Goal: Task Accomplishment & Management: Use online tool/utility

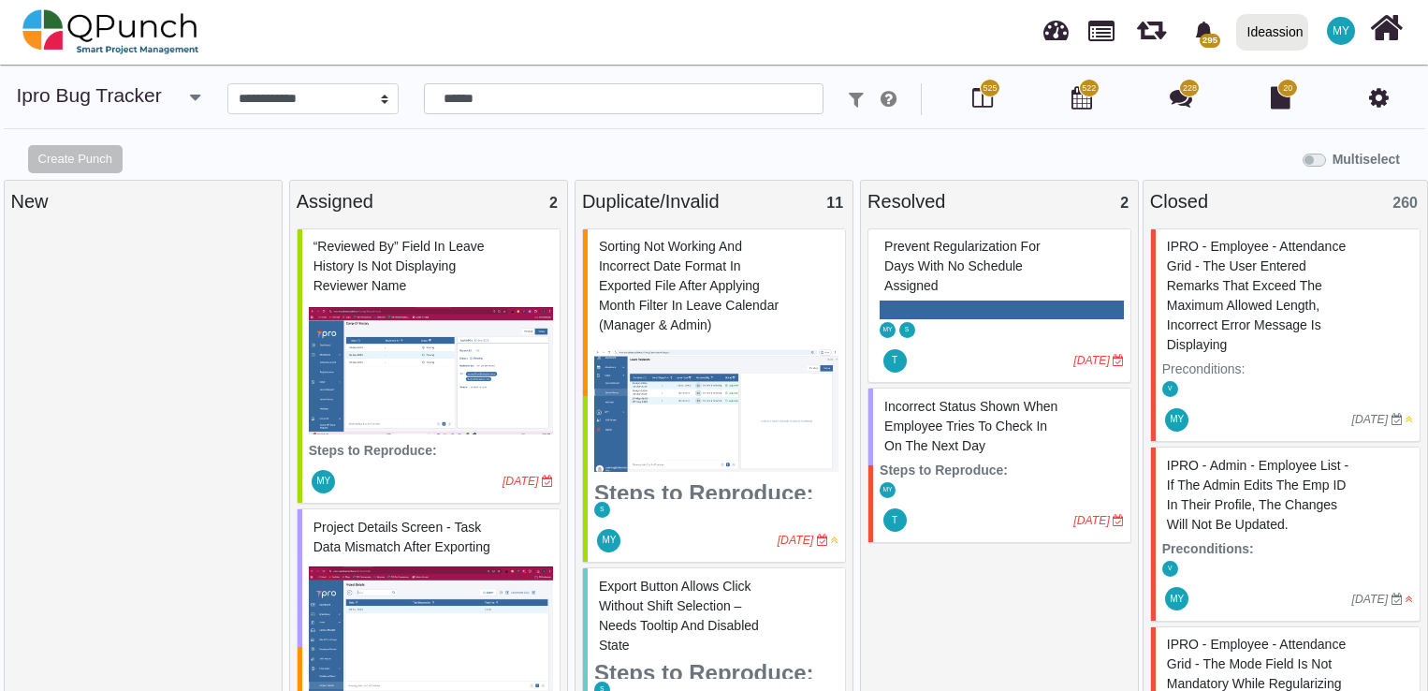
select select "****"
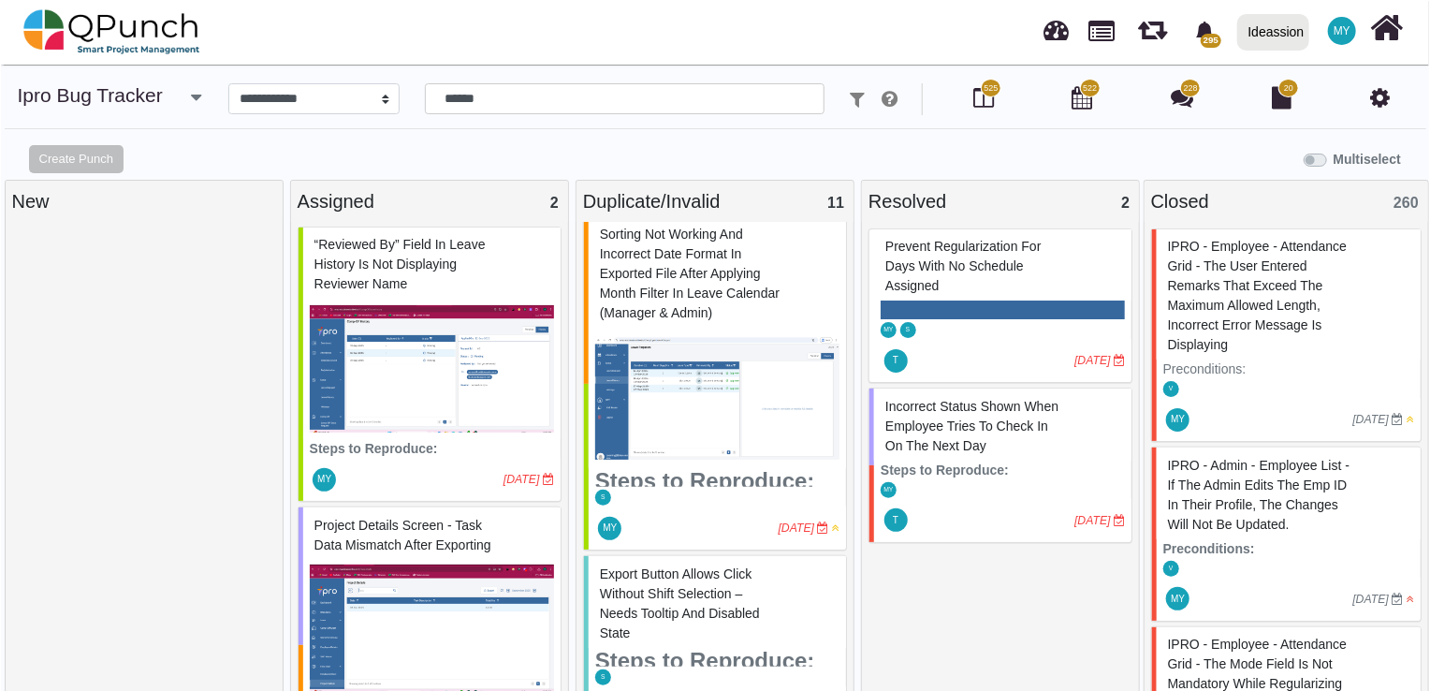
scroll to position [15, 0]
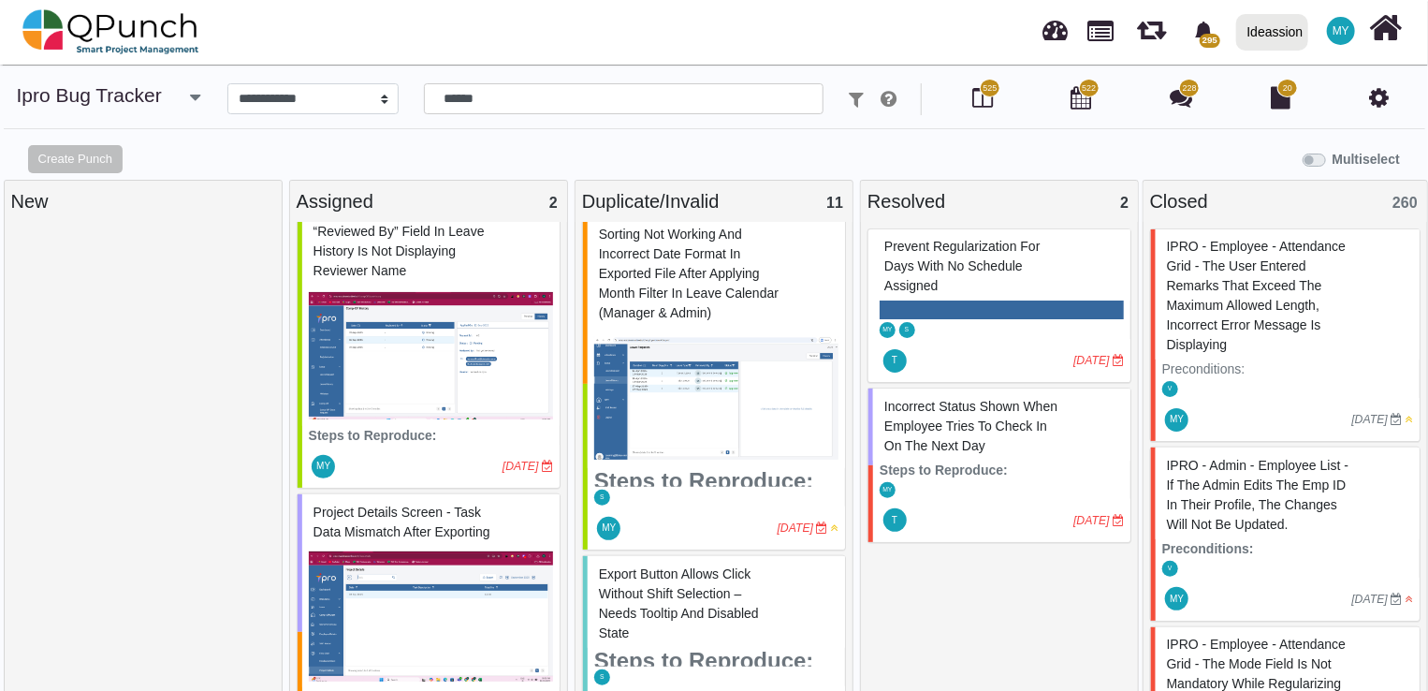
click at [442, 379] on img at bounding box center [431, 355] width 244 height 140
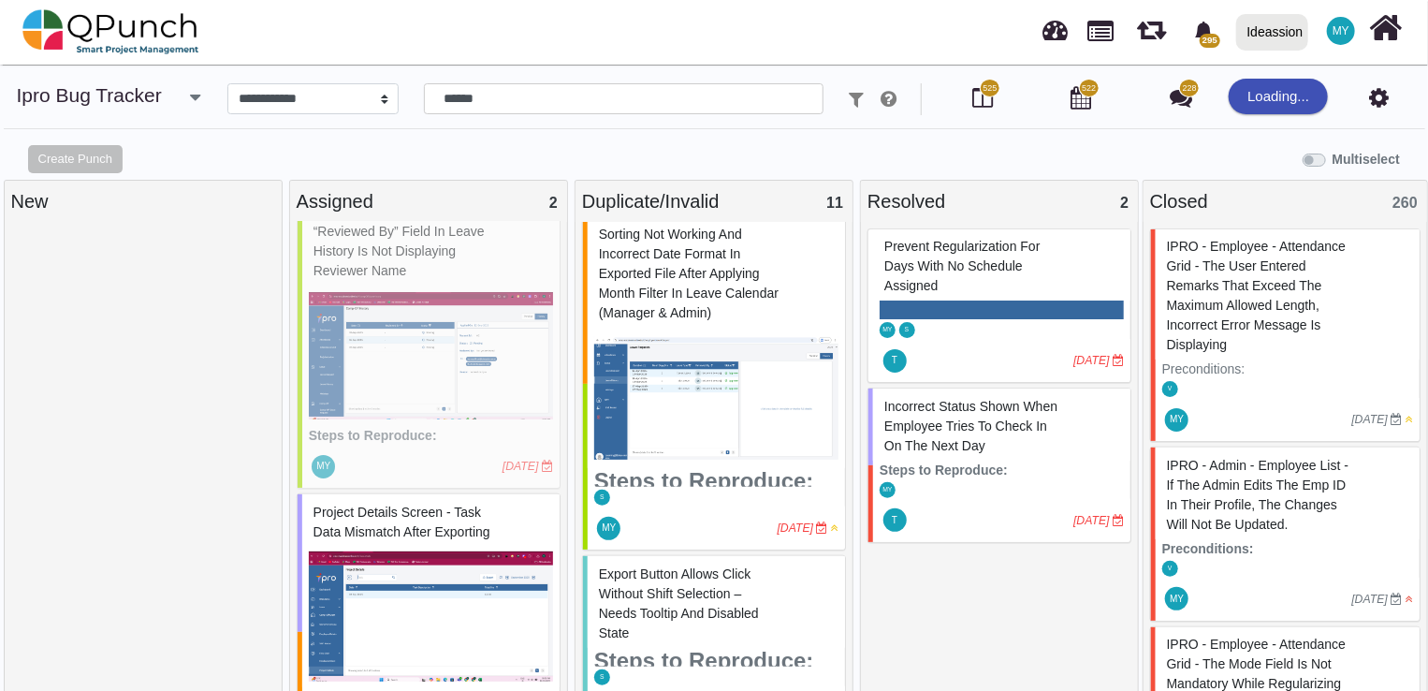
select select "***"
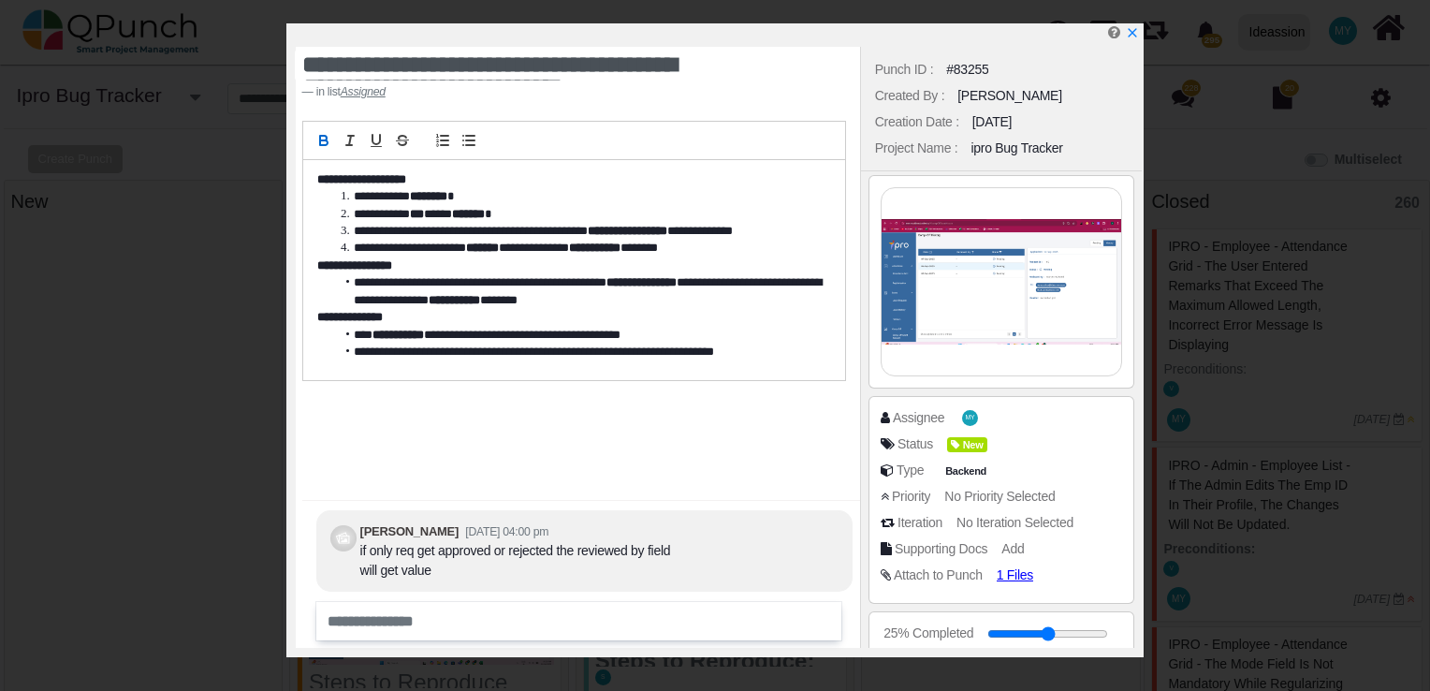
click at [616, 428] on div "**********" at bounding box center [578, 347] width 564 height 601
click at [1037, 291] on img at bounding box center [1001, 281] width 240 height 187
click at [965, 441] on div "Backend" at bounding box center [966, 444] width 58 height 23
click at [1063, 449] on div "Status New" at bounding box center [1006, 443] width 252 height 19
click at [944, 463] on span "Backend" at bounding box center [969, 471] width 50 height 16
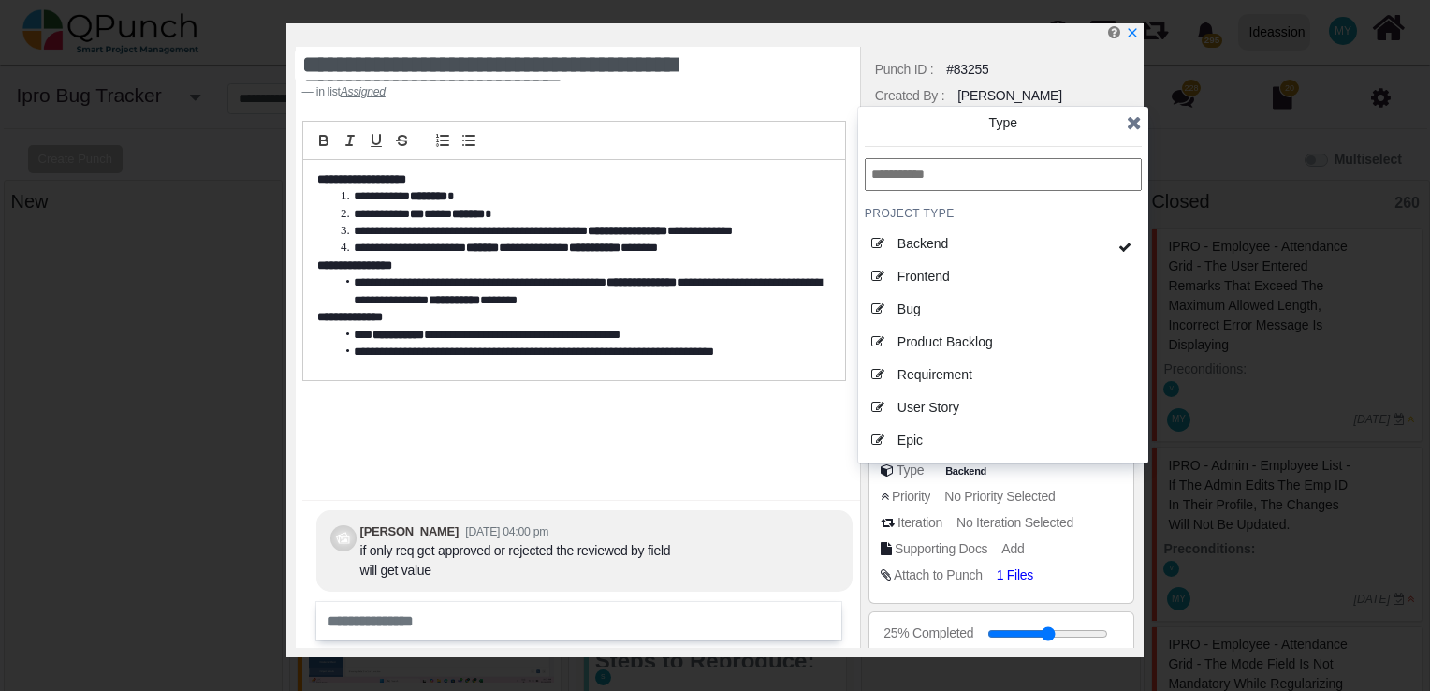
click at [1105, 475] on div "Type Backend" at bounding box center [1006, 469] width 252 height 19
click at [1141, 117] on icon at bounding box center [1134, 122] width 15 height 19
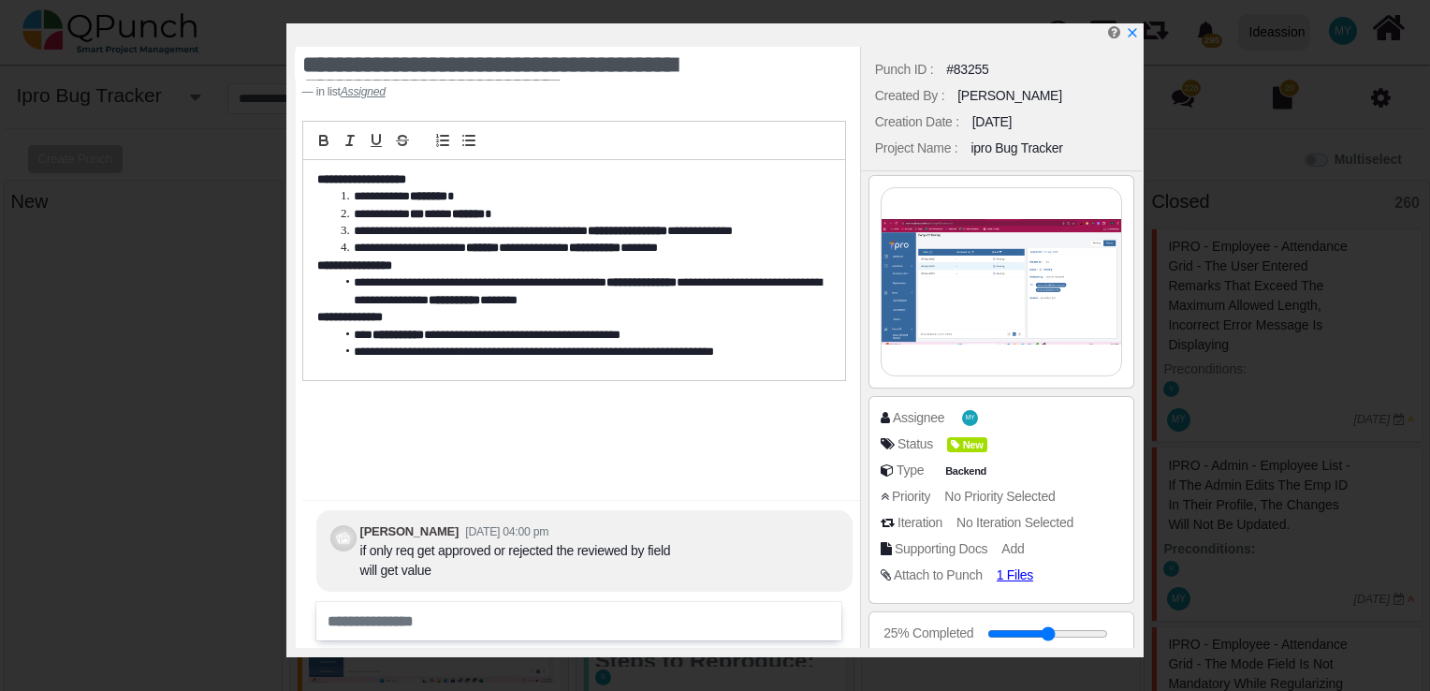
click at [951, 456] on div "Status New" at bounding box center [1001, 447] width 242 height 26
click at [953, 448] on icon at bounding box center [958, 445] width 11 height 10
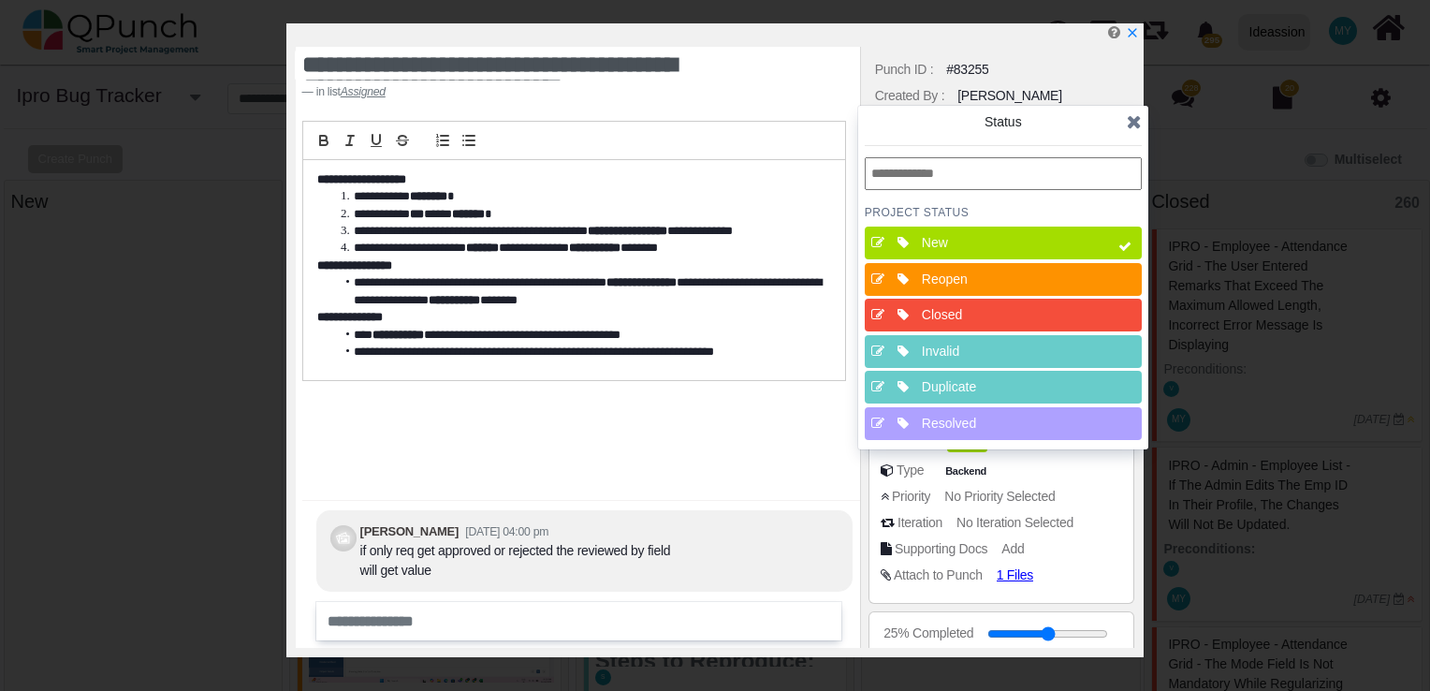
click at [967, 420] on div "Resolved" at bounding box center [1009, 424] width 174 height 20
click at [1025, 245] on div "New" at bounding box center [1009, 243] width 174 height 20
click at [1137, 131] on icon at bounding box center [1134, 121] width 15 height 19
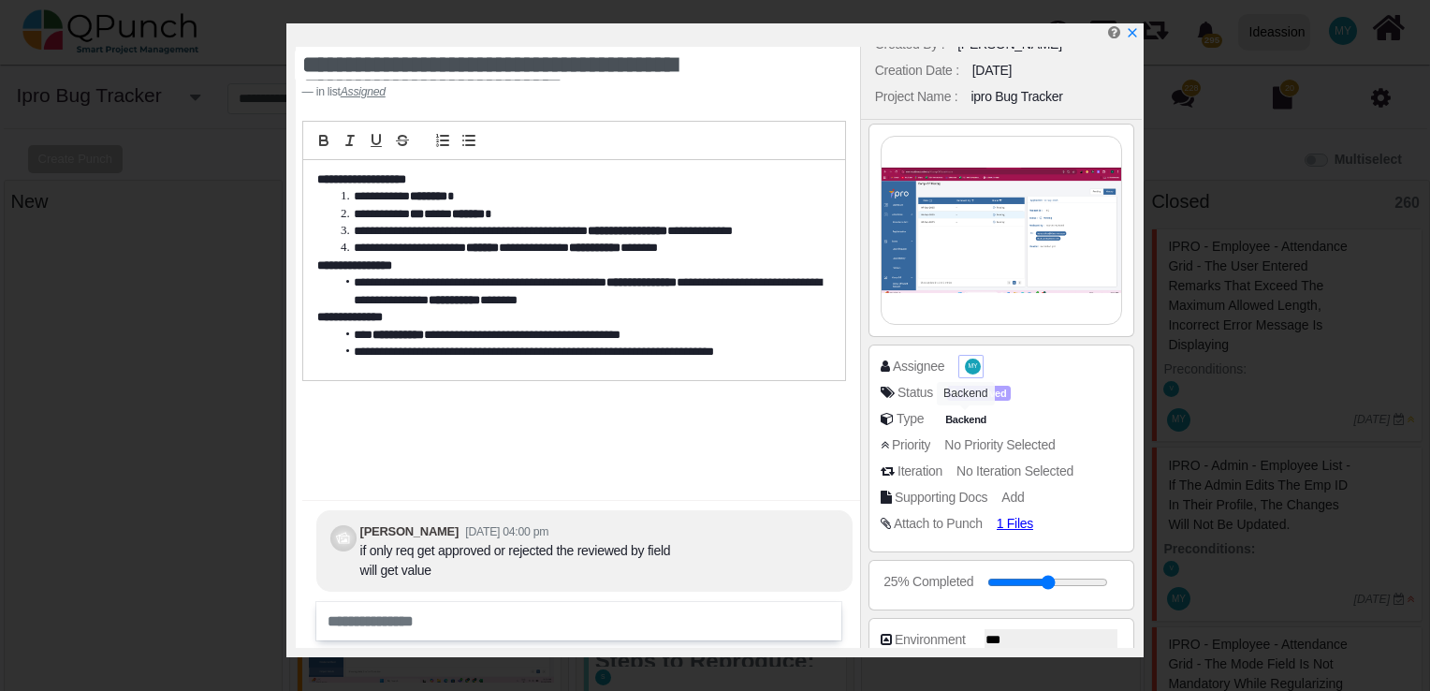
scroll to position [52, 0]
click at [970, 357] on span "MY" at bounding box center [973, 365] width 16 height 16
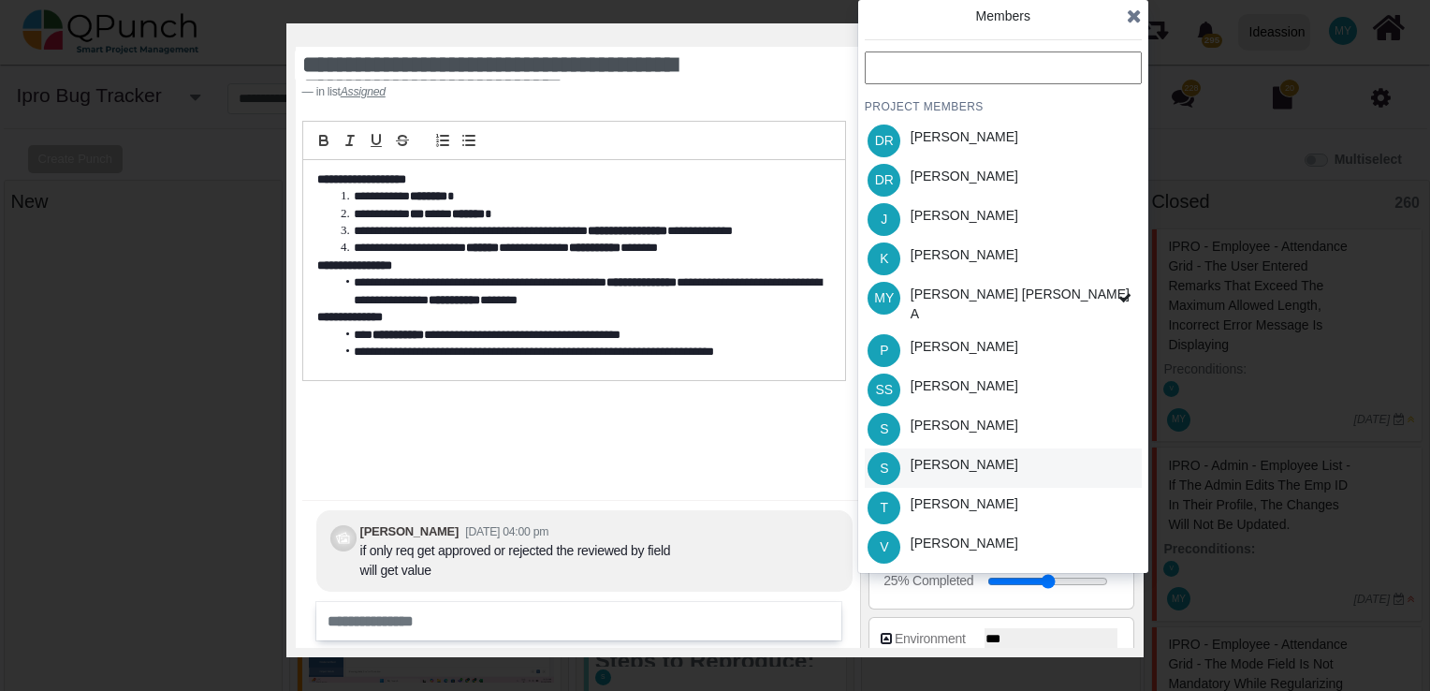
click at [986, 451] on div "S [PERSON_NAME]" at bounding box center [1003, 467] width 277 height 39
click at [1132, 17] on icon at bounding box center [1134, 16] width 15 height 19
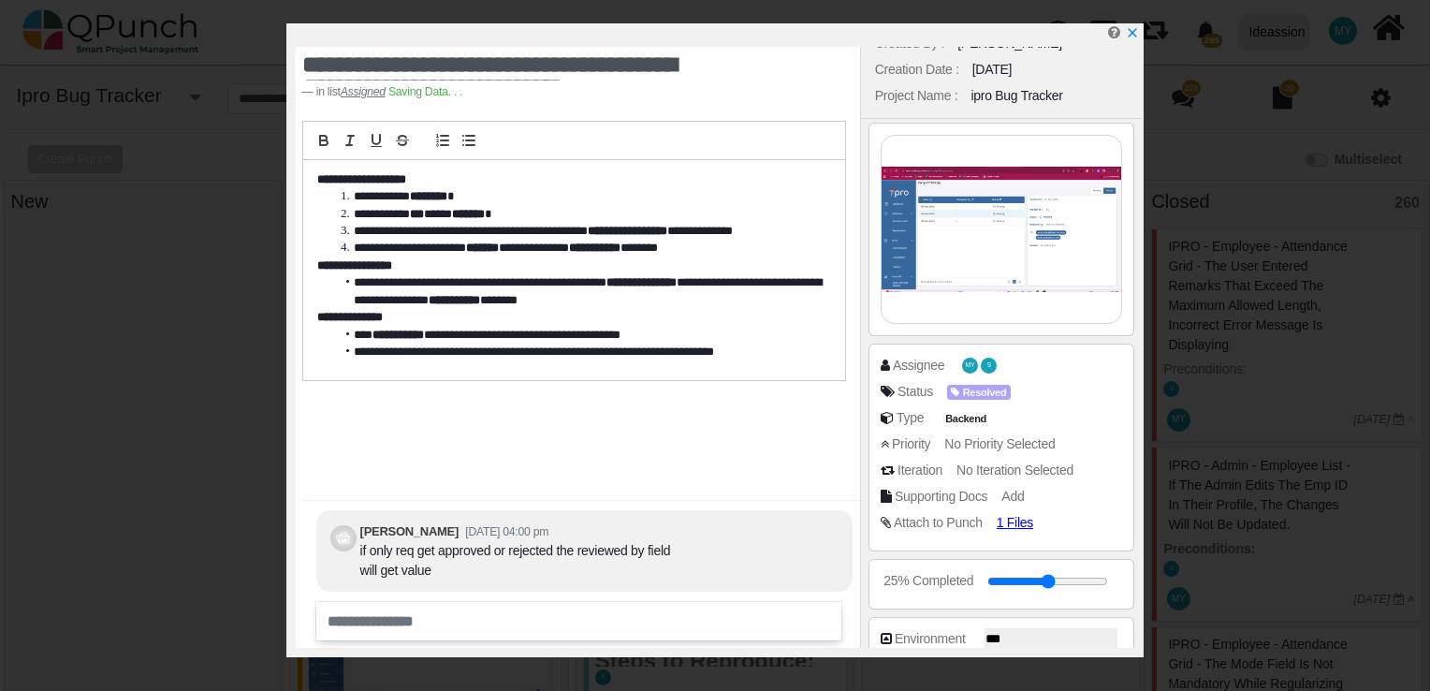
scroll to position [555, 0]
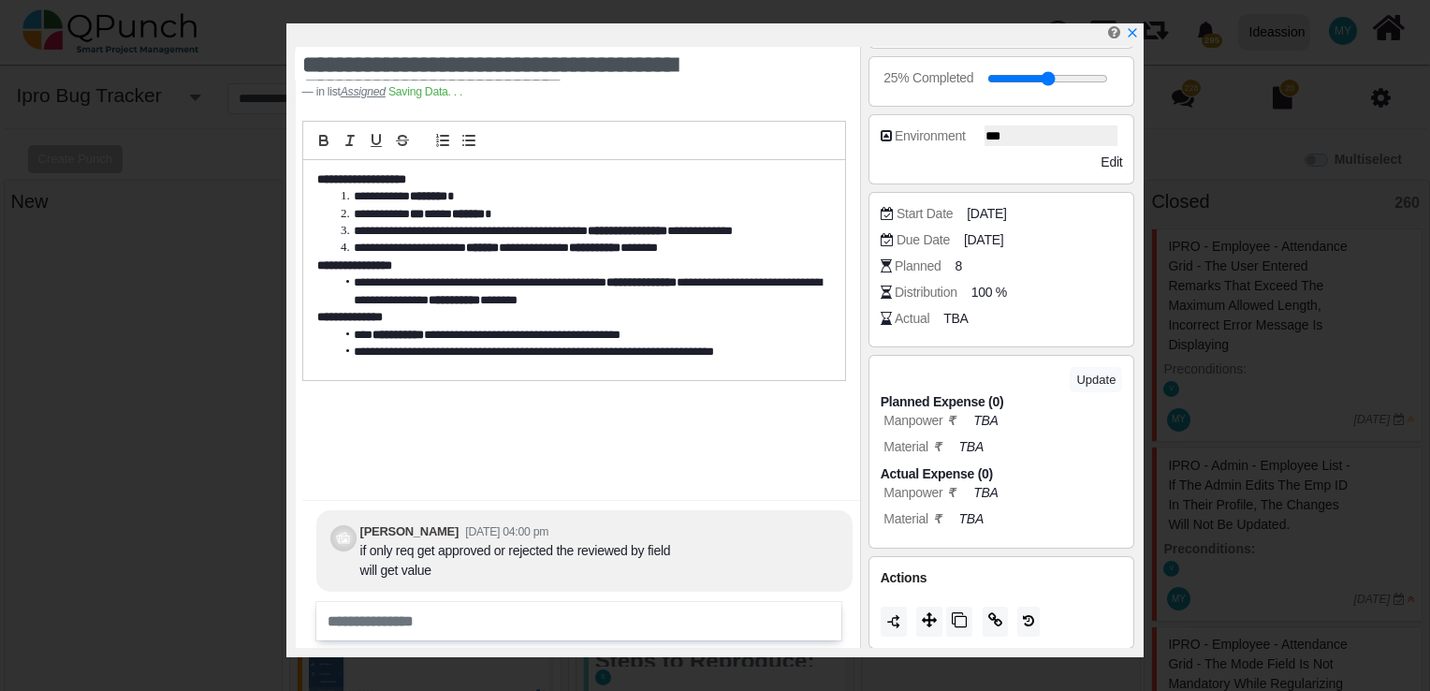
click at [939, 634] on div "Actions" at bounding box center [1001, 602] width 267 height 93
click at [939, 623] on button at bounding box center [929, 621] width 26 height 30
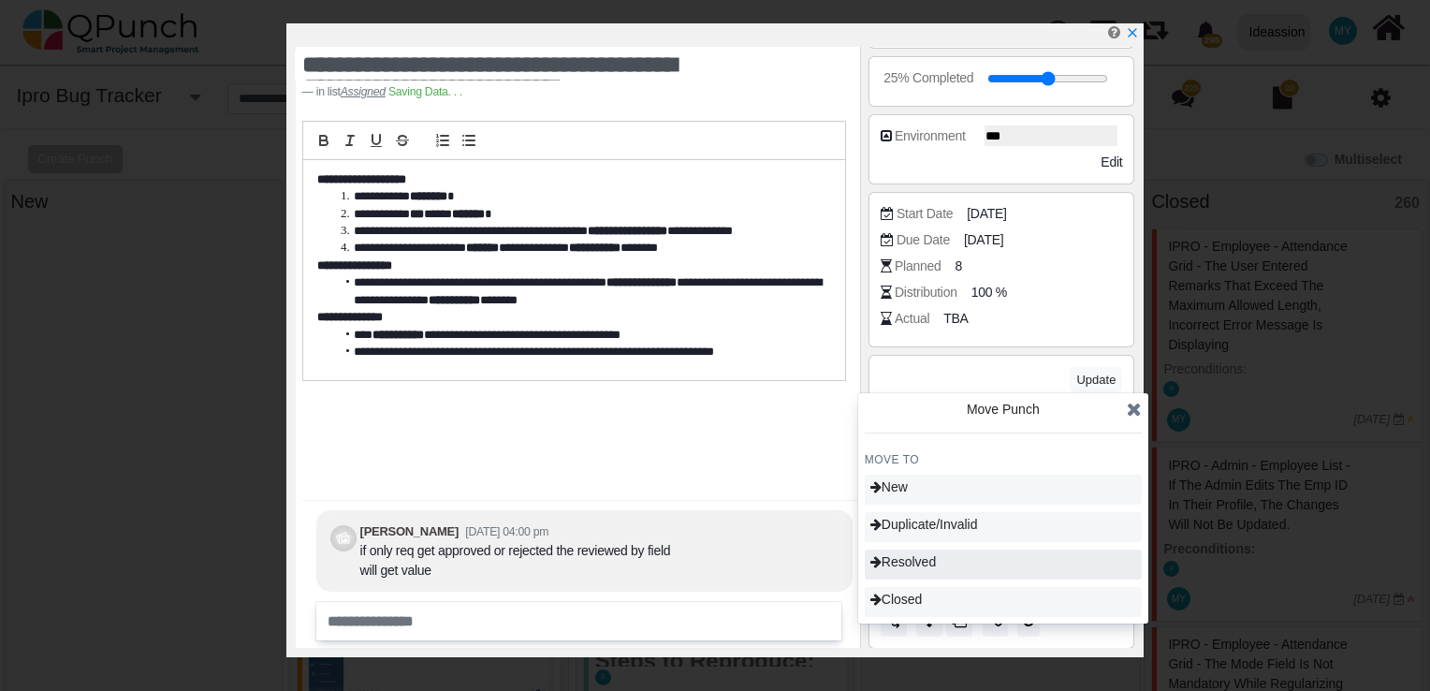
click at [950, 559] on div "Resolved" at bounding box center [1003, 564] width 277 height 30
type input "**"
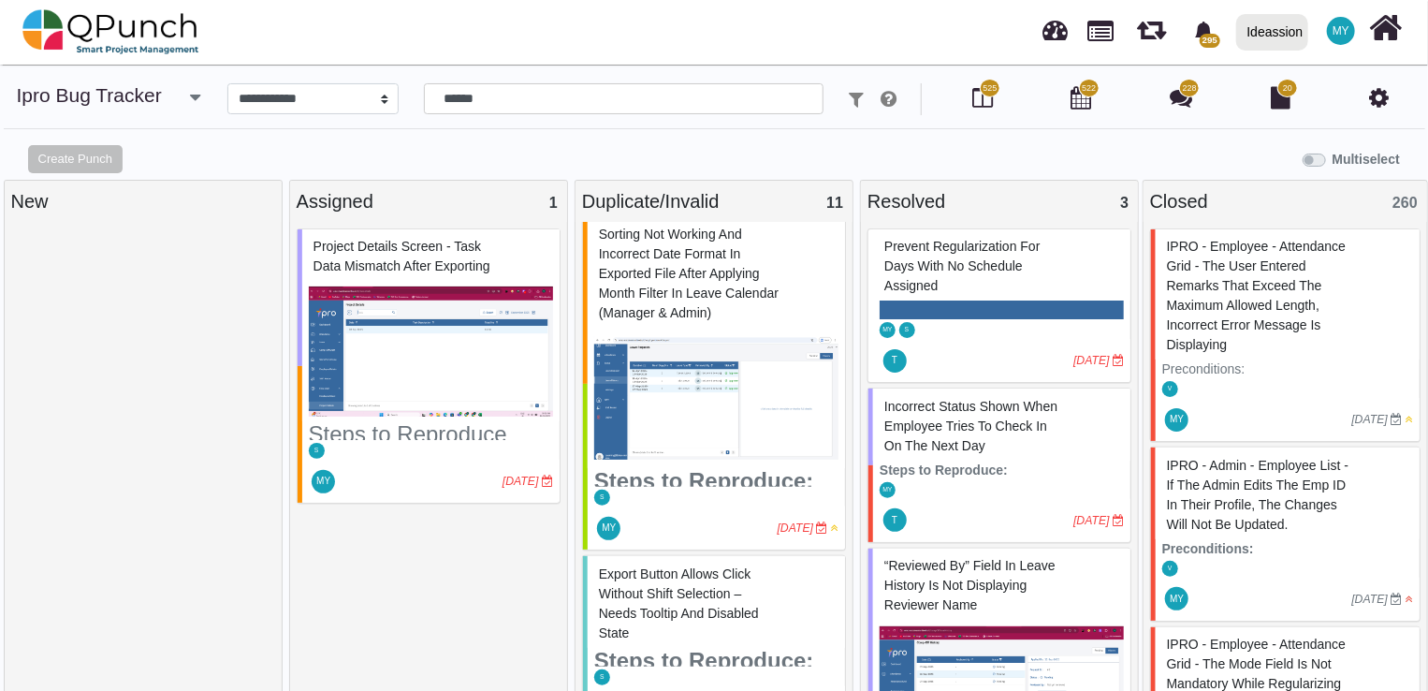
click at [408, 360] on img at bounding box center [431, 351] width 244 height 140
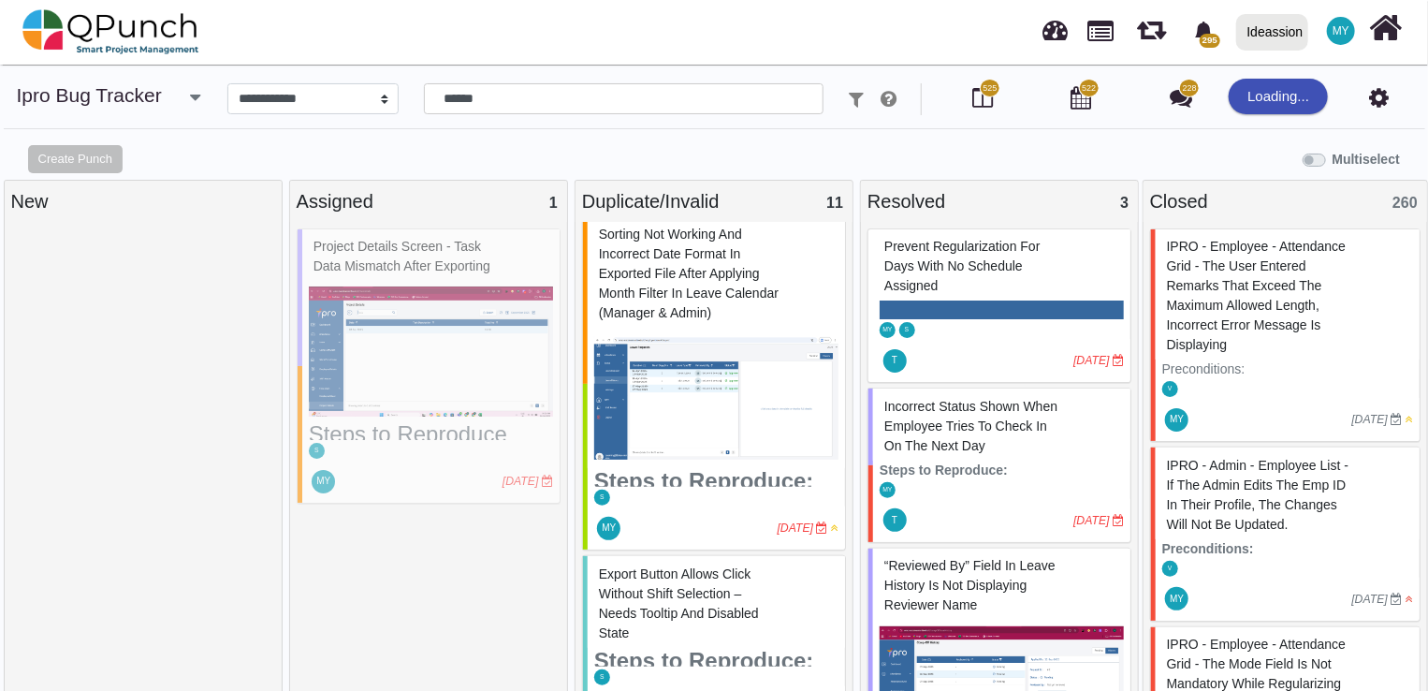
select select "***"
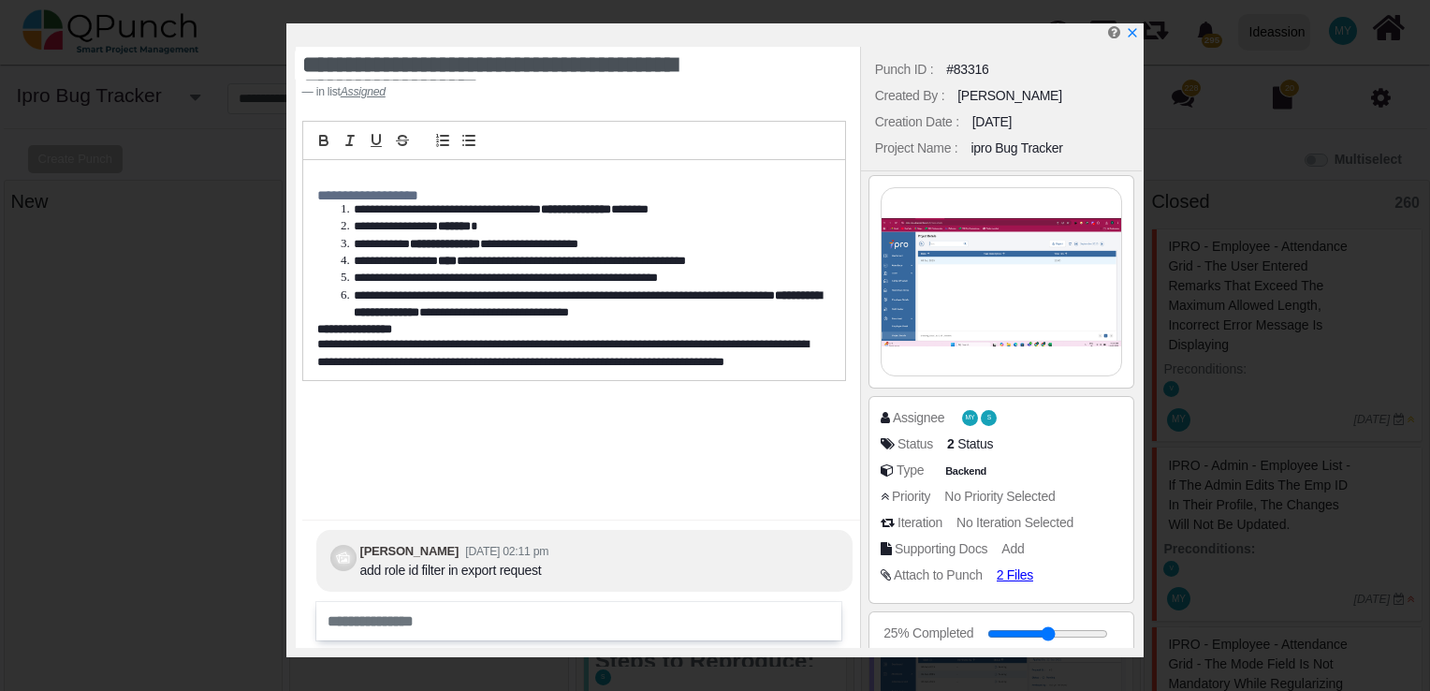
click at [1047, 333] on img at bounding box center [1001, 281] width 240 height 187
